Goal: Register for event/course

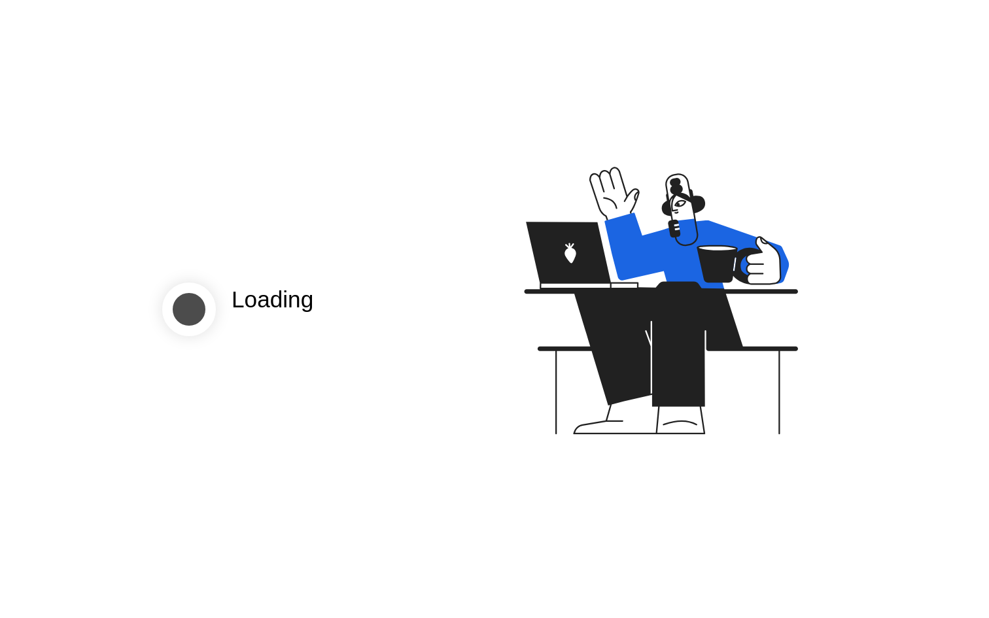
click at [258, 374] on div "Loading" at bounding box center [494, 309] width 989 height 618
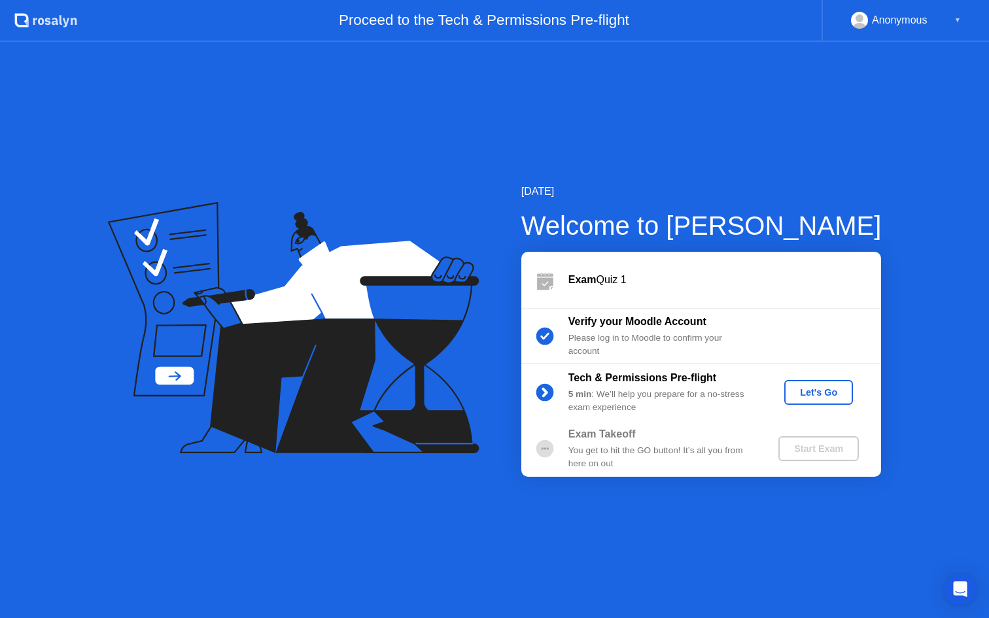
click at [825, 391] on div "Let's Go" at bounding box center [819, 392] width 58 height 10
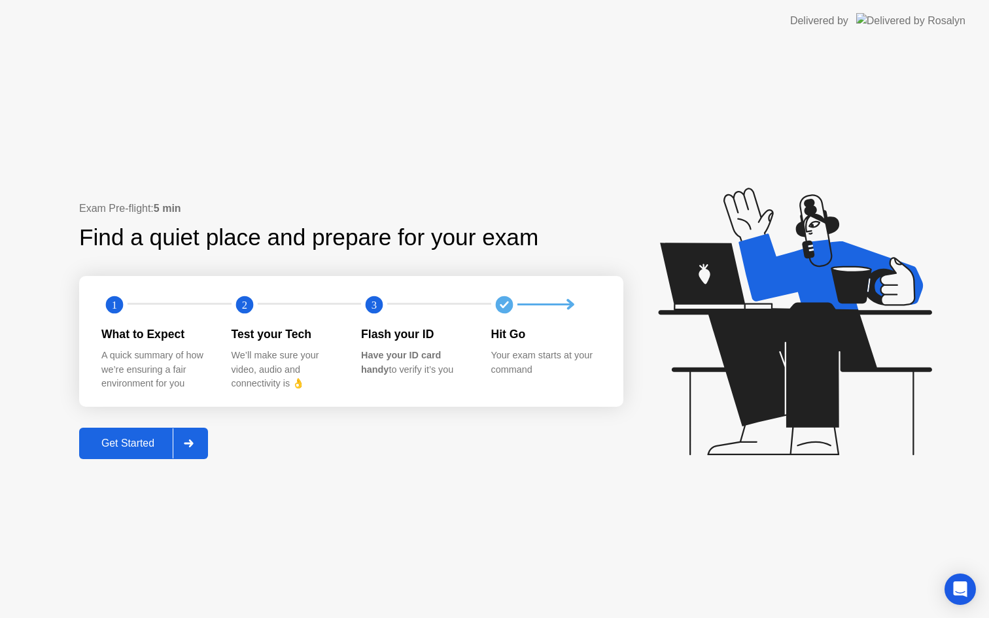
click at [131, 445] on div "Get Started" at bounding box center [128, 444] width 90 height 12
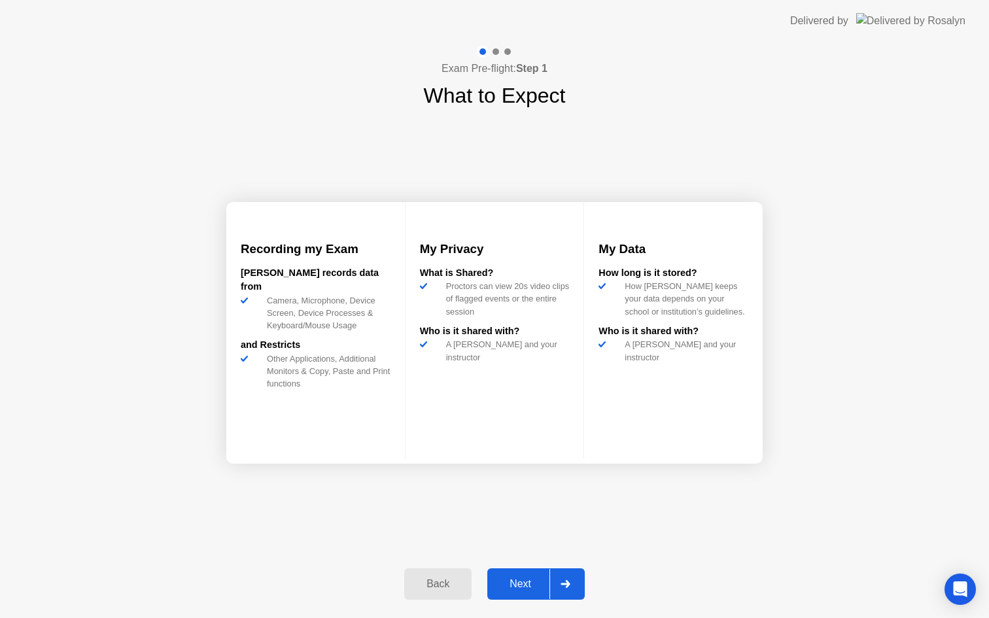
click at [534, 576] on button "Next" at bounding box center [535, 583] width 97 height 31
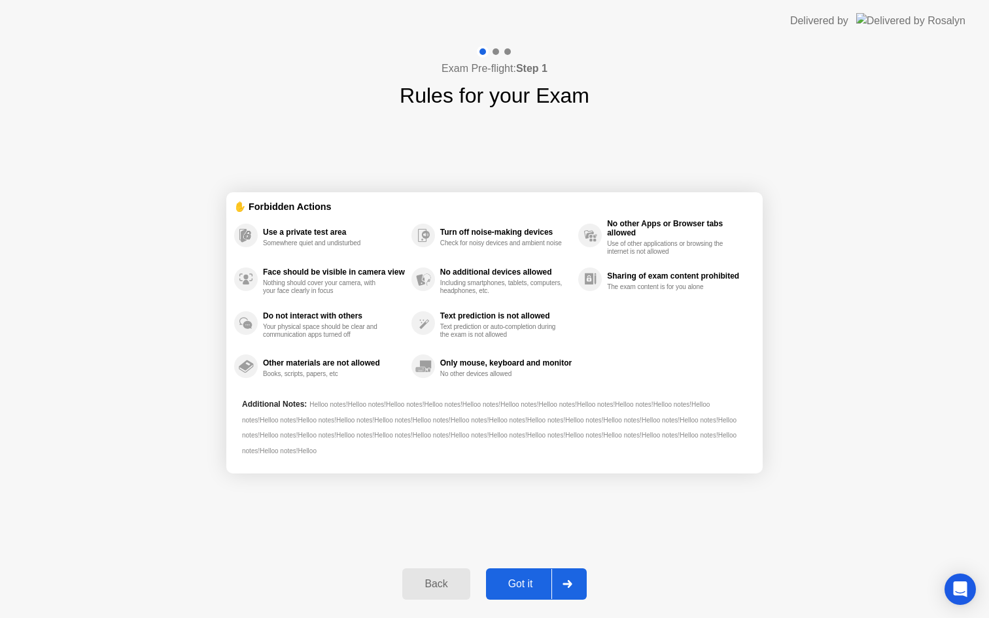
click at [523, 581] on div "Got it" at bounding box center [520, 584] width 61 height 12
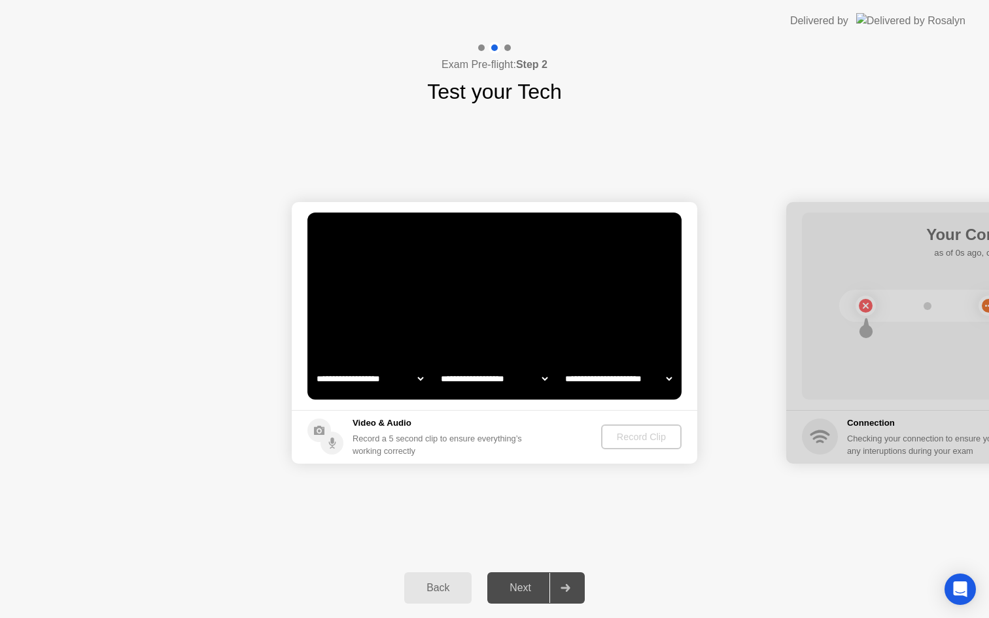
select select "**********"
select select "*******"
click at [633, 432] on div "Record Clip" at bounding box center [642, 437] width 70 height 10
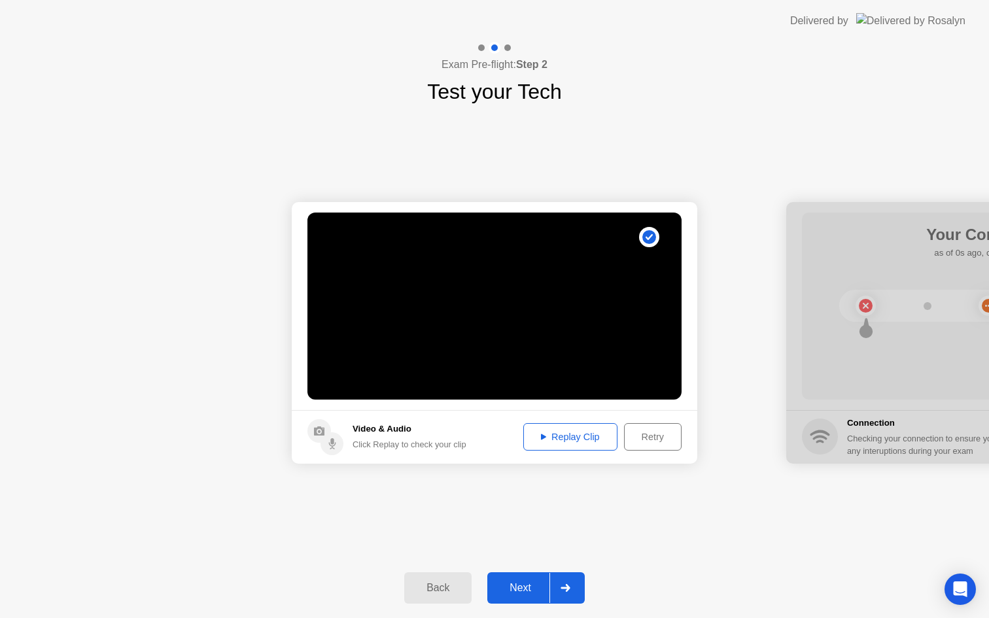
click at [589, 442] on div "Replay Clip" at bounding box center [570, 437] width 85 height 10
click at [527, 590] on div "Next" at bounding box center [520, 588] width 58 height 12
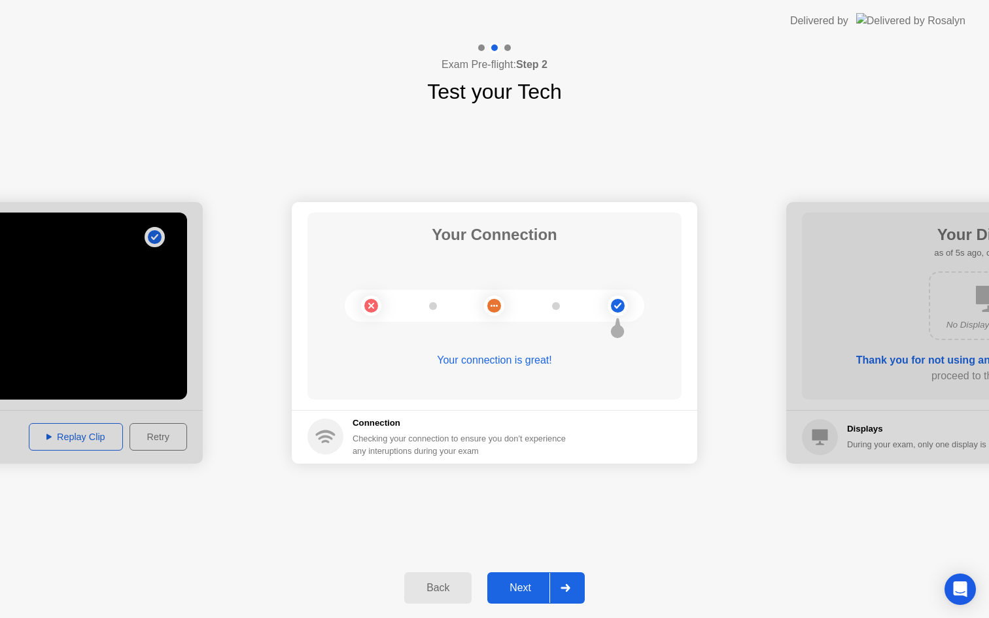
click at [532, 587] on div "Next" at bounding box center [520, 588] width 58 height 12
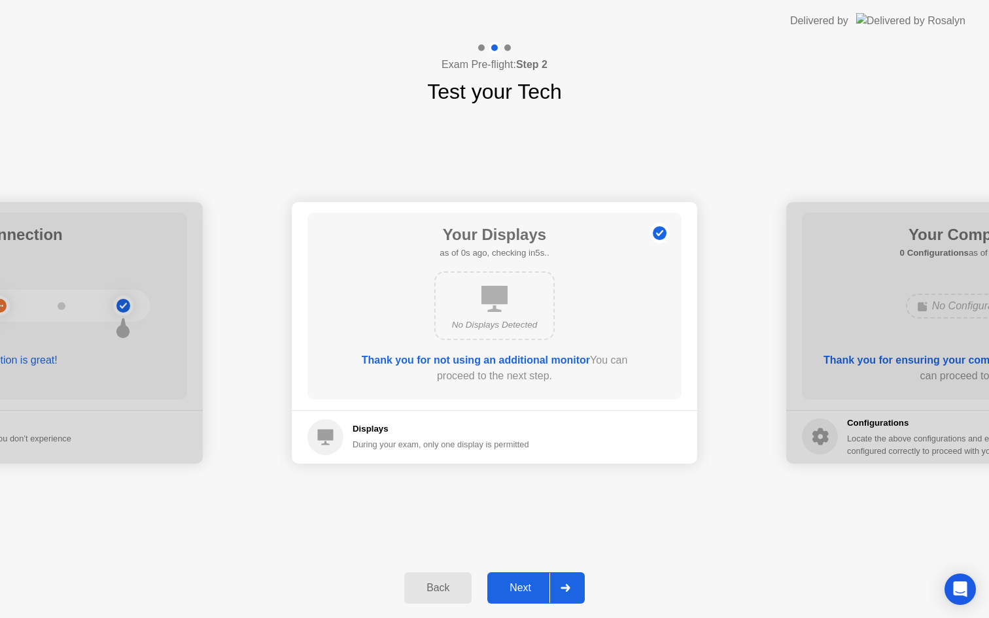
click at [515, 594] on div "Next" at bounding box center [520, 588] width 58 height 12
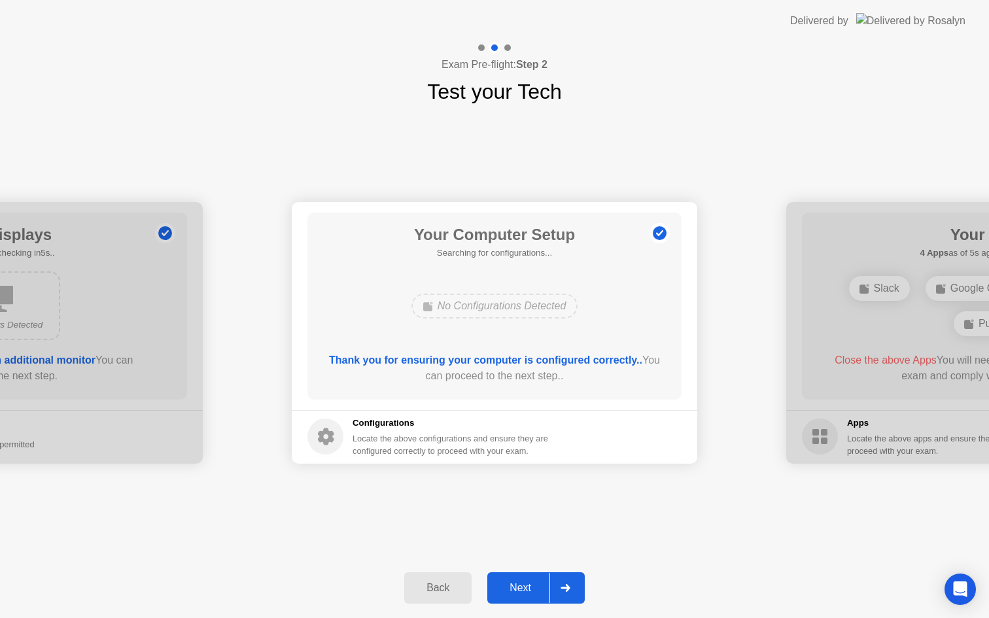
click at [515, 594] on div "Next" at bounding box center [520, 588] width 58 height 12
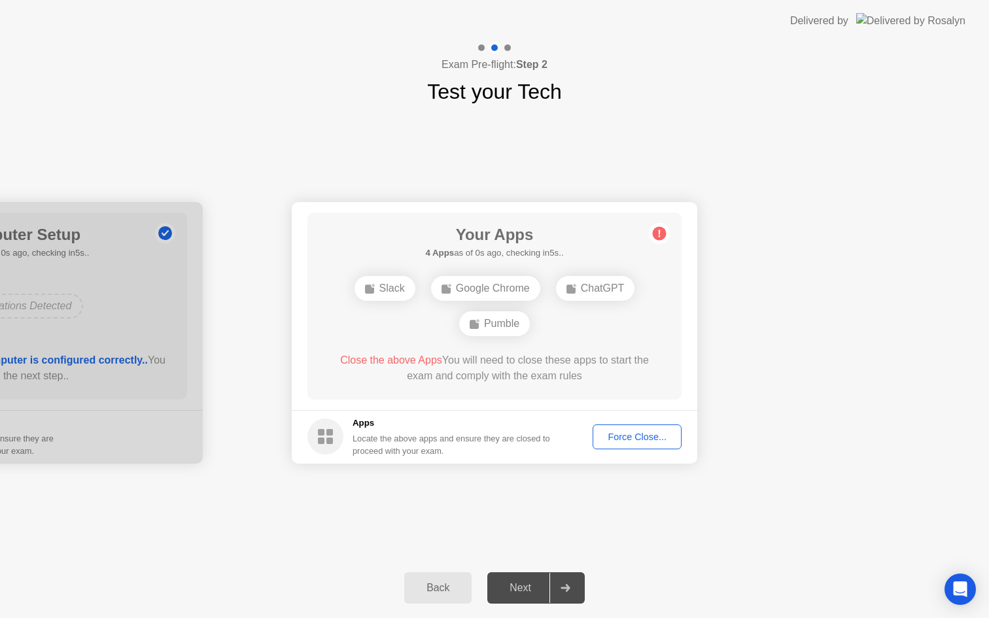
click at [634, 434] on div "Force Close..." at bounding box center [637, 437] width 80 height 10
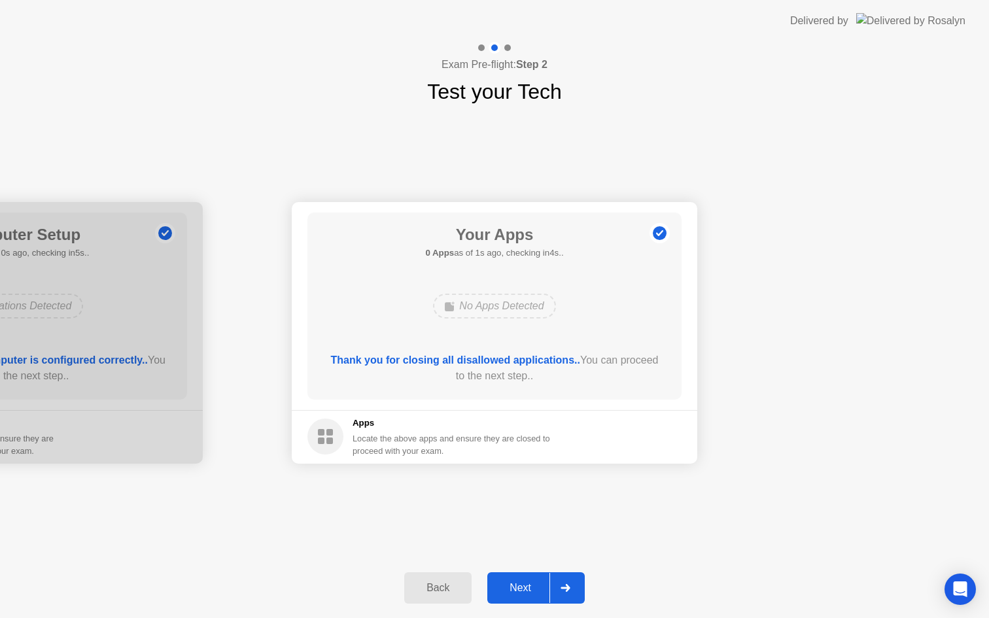
click at [512, 589] on div "Next" at bounding box center [520, 588] width 58 height 12
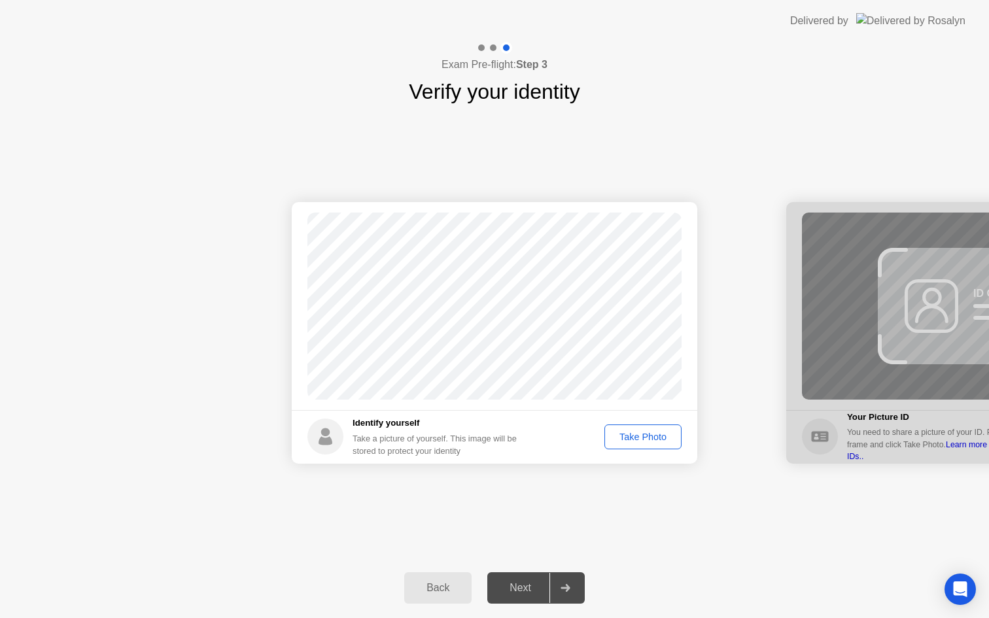
click at [644, 438] on div "Take Photo" at bounding box center [643, 437] width 68 height 10
click at [536, 589] on div "Next" at bounding box center [520, 588] width 58 height 12
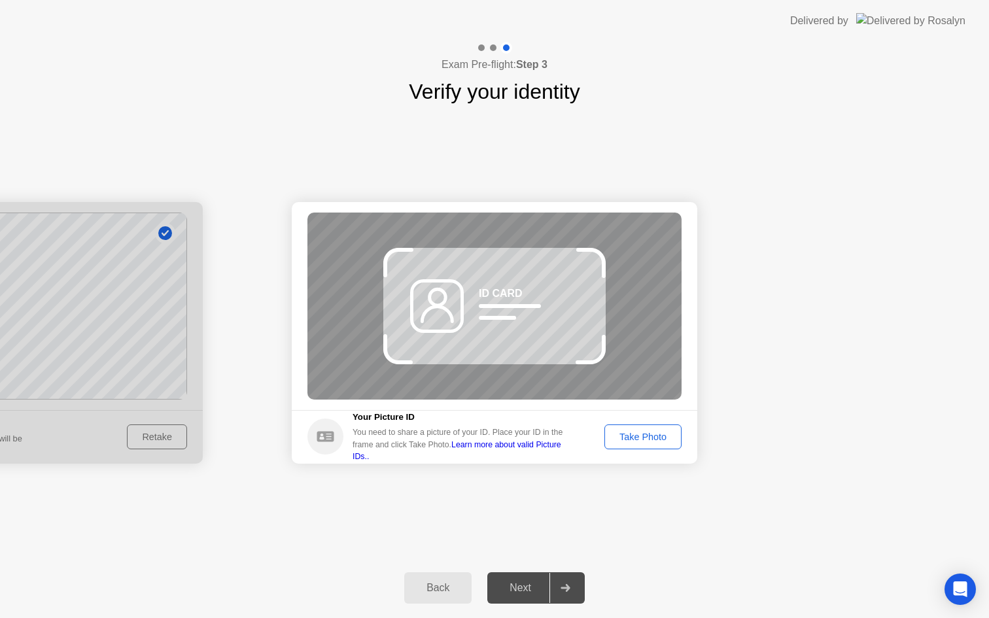
click at [634, 438] on div "Take Photo" at bounding box center [643, 437] width 68 height 10
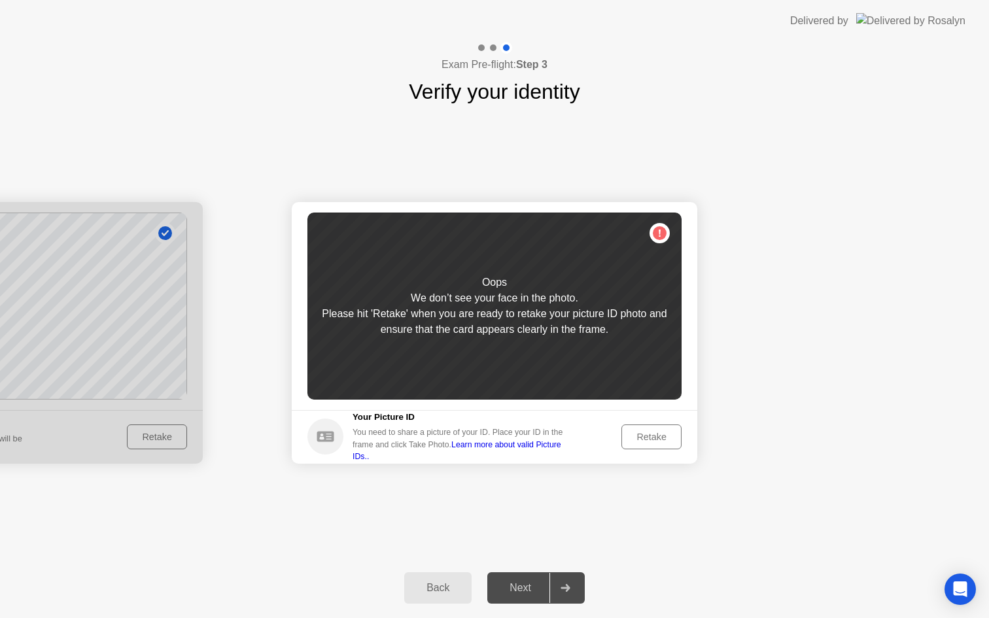
click at [634, 438] on div "Retake" at bounding box center [651, 437] width 51 height 10
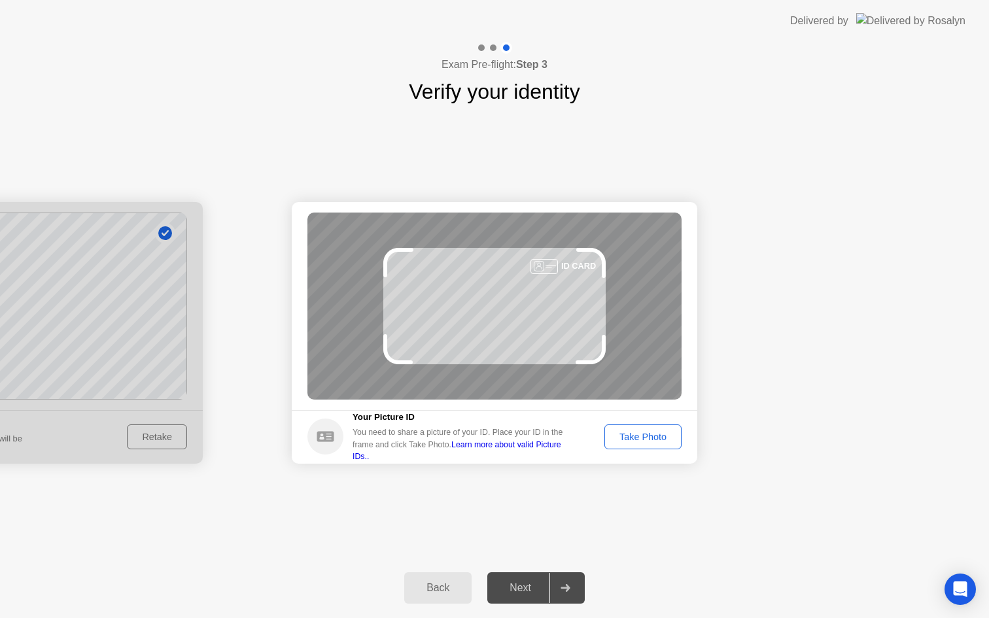
click at [651, 437] on div "Take Photo" at bounding box center [643, 437] width 68 height 10
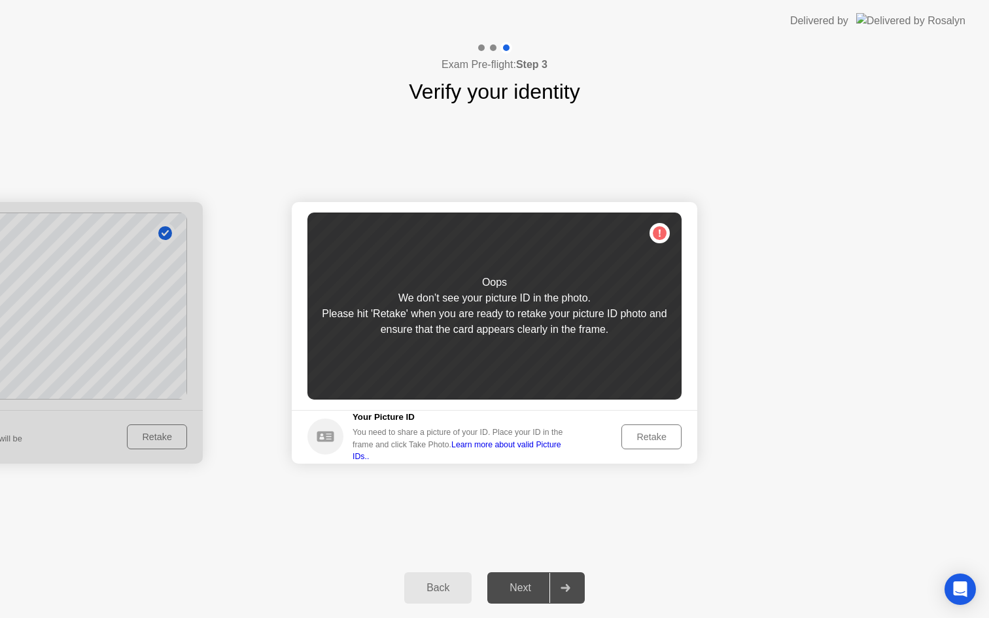
click at [644, 440] on div "Retake" at bounding box center [651, 437] width 51 height 10
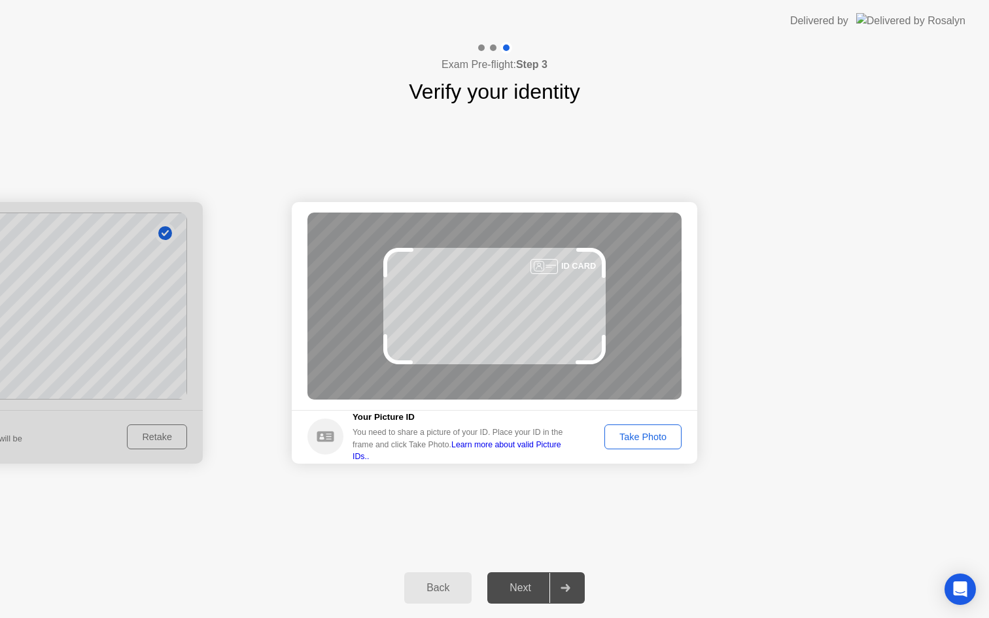
click at [644, 440] on div "Take Photo" at bounding box center [643, 437] width 68 height 10
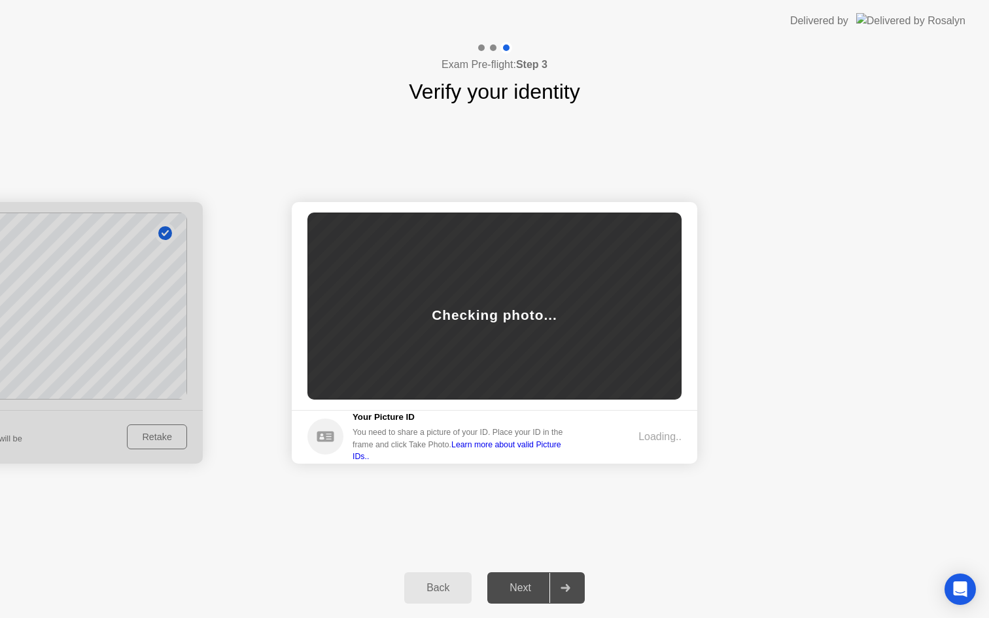
click at [751, 127] on div "Success Photo is correctly taken Identify yourself Take a picture of yourself. …" at bounding box center [494, 332] width 989 height 451
click at [752, 124] on div "Success Photo is correctly taken Identify yourself Take a picture of yourself. …" at bounding box center [494, 332] width 989 height 451
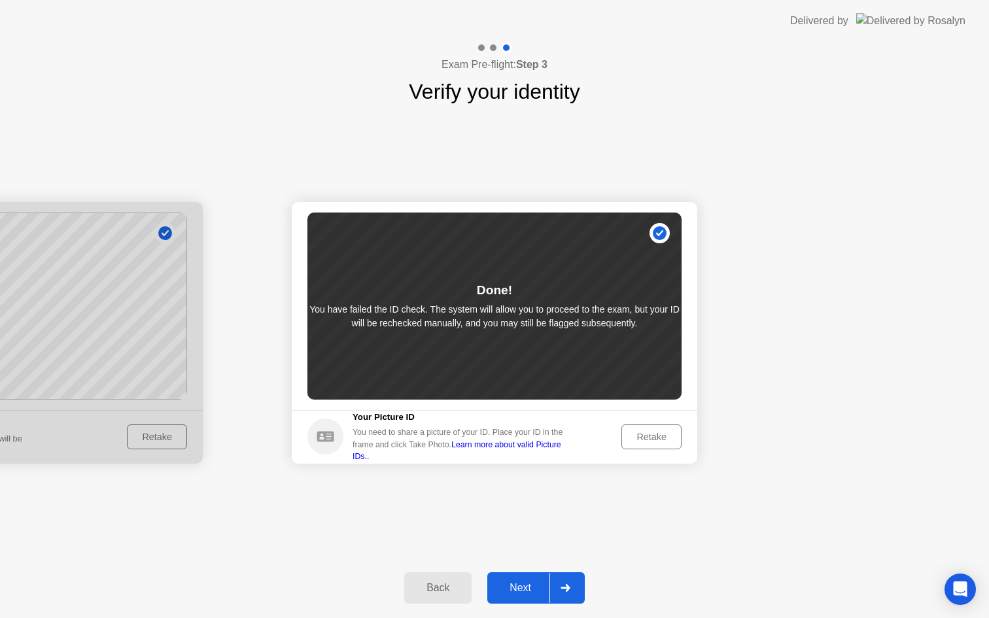
click at [537, 593] on div "Next" at bounding box center [520, 588] width 58 height 12
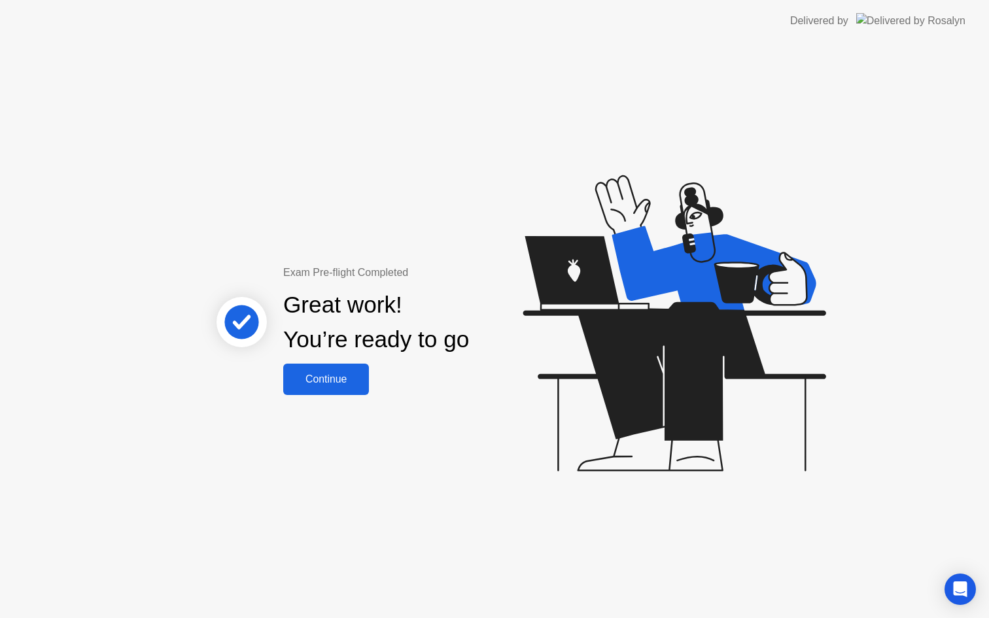
click at [340, 377] on div "Continue" at bounding box center [326, 380] width 78 height 12
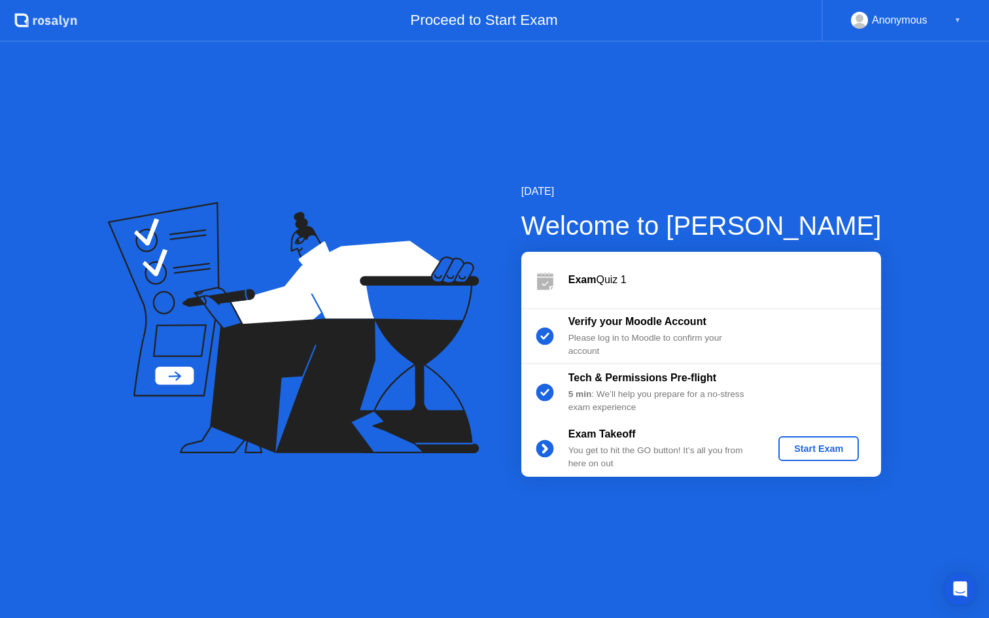
click at [827, 454] on div "Start Exam" at bounding box center [819, 449] width 70 height 10
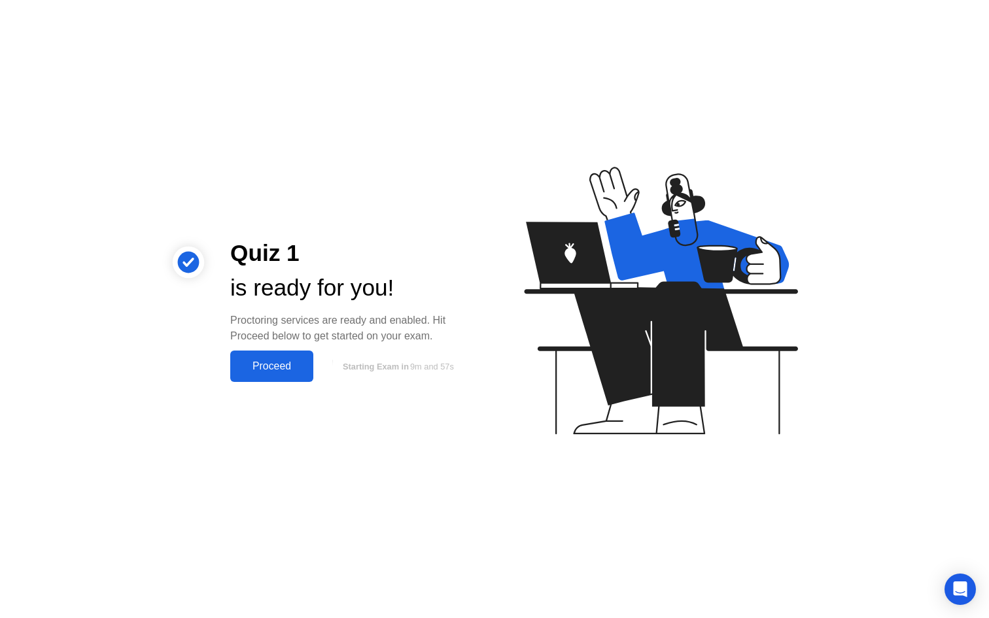
click at [287, 374] on button "Proceed" at bounding box center [271, 366] width 83 height 31
